Goal: Find specific page/section: Find specific page/section

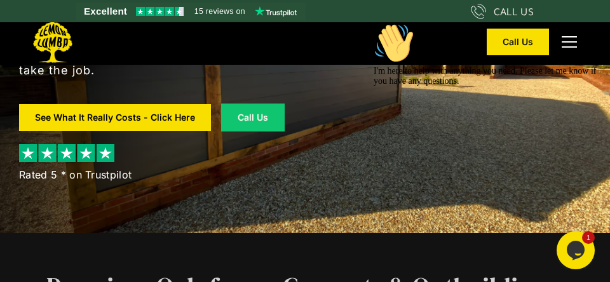
scroll to position [121, 0]
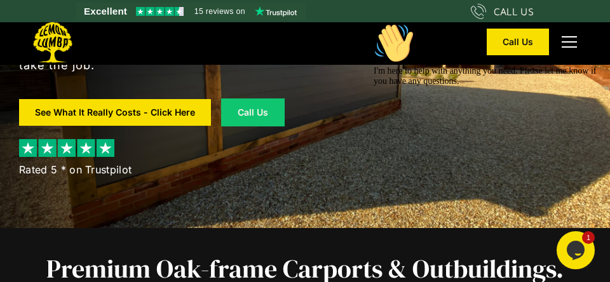
click at [175, 116] on link "See What It Really Costs - Click Here" at bounding box center [115, 112] width 192 height 27
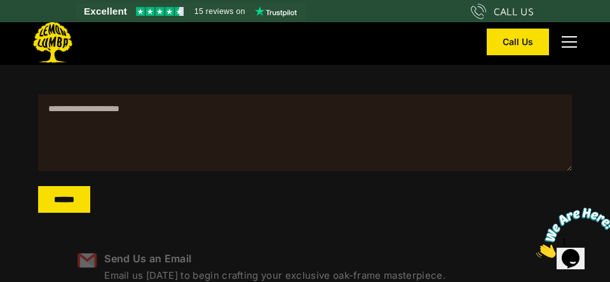
scroll to position [306, 0]
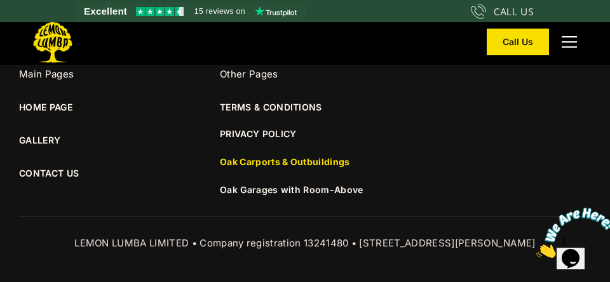
scroll to position [8778, 0]
